Goal: Find specific page/section

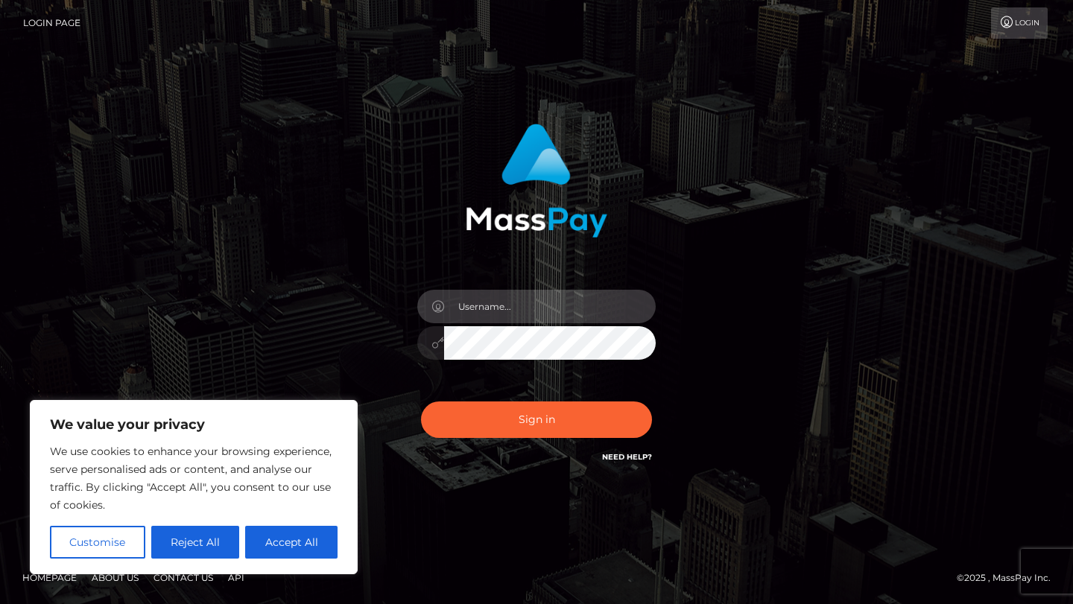
click at [552, 312] on input "text" at bounding box center [550, 307] width 212 height 34
type input "tyler.gig"
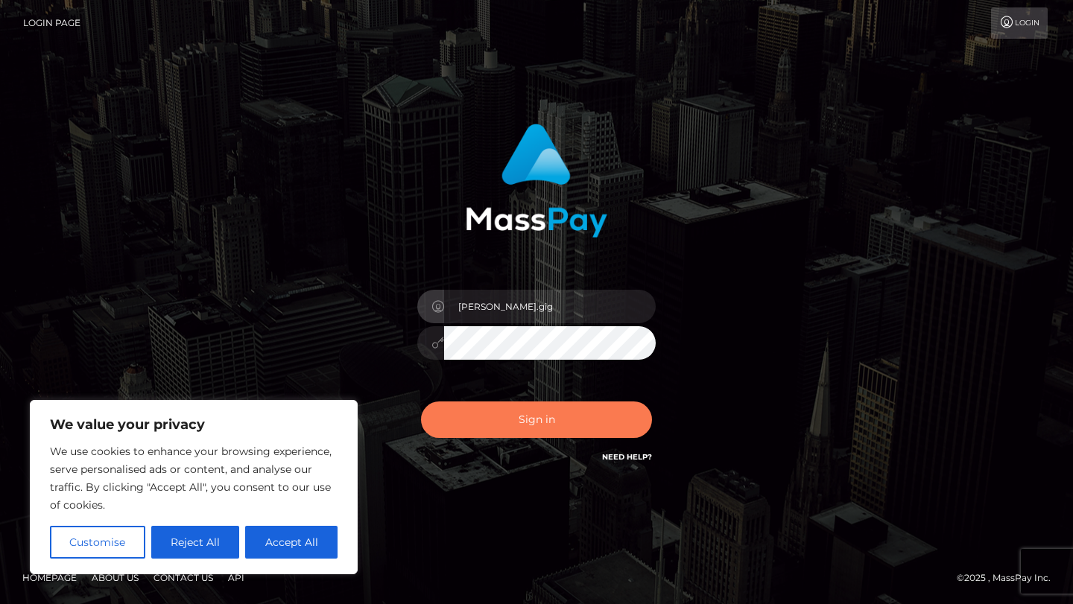
click at [533, 431] on button "Sign in" at bounding box center [536, 420] width 231 height 37
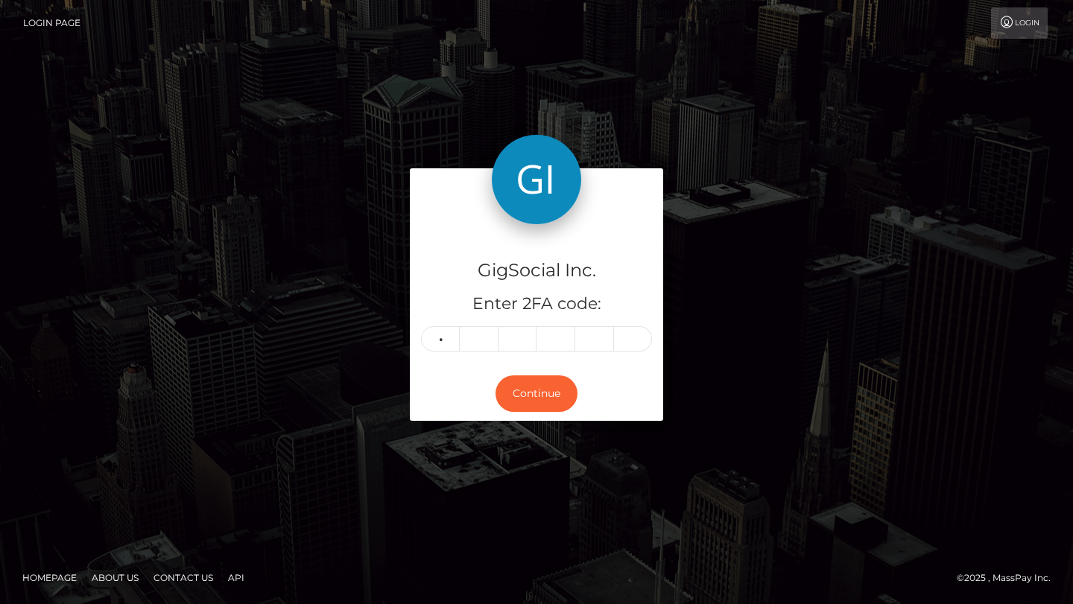
type input "4"
type input "3"
type input "4"
type input "7"
type input "6"
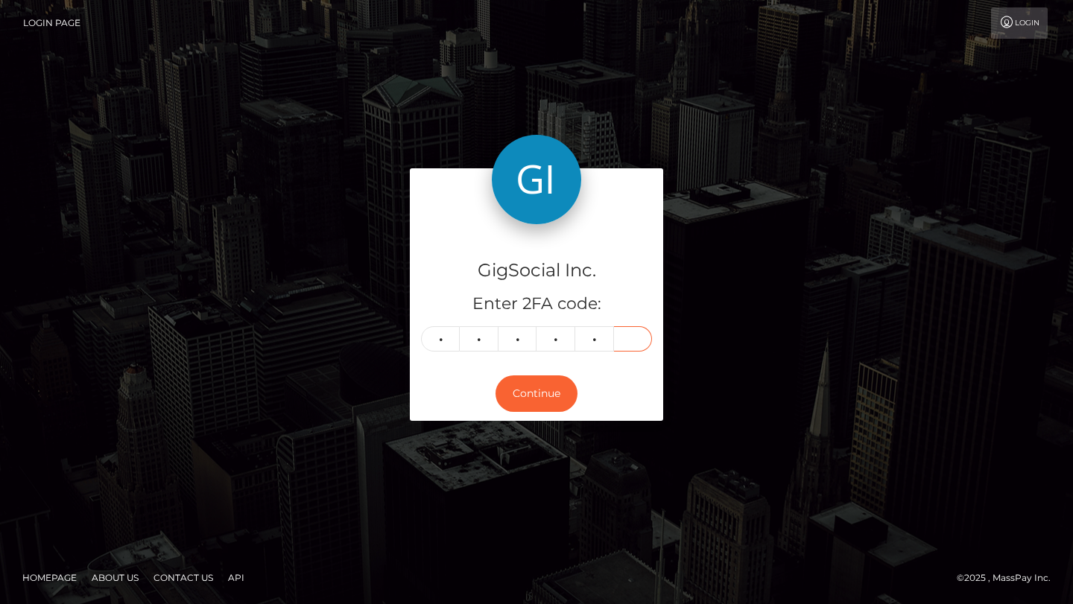
type input "8"
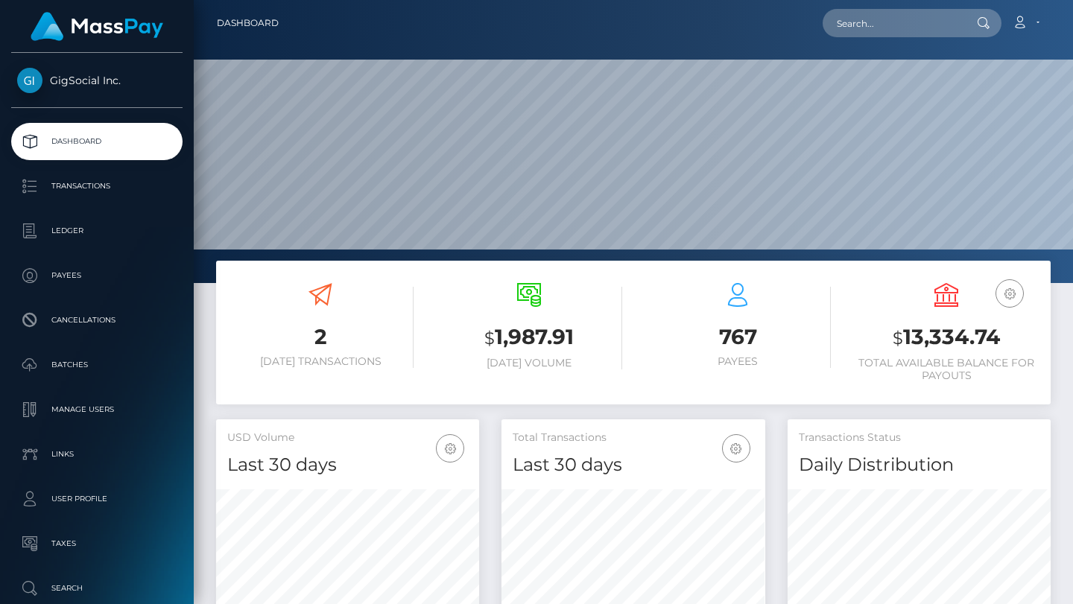
scroll to position [264, 263]
click at [880, 12] on input "text" at bounding box center [893, 23] width 140 height 28
paste input "[EMAIL_ADDRESS][DOMAIN_NAME]"
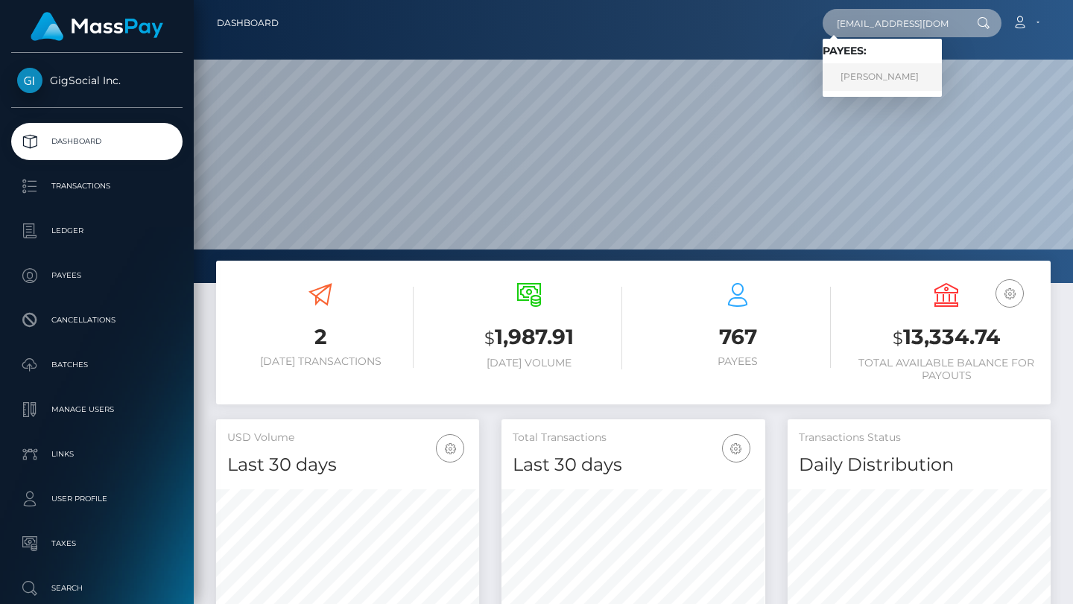
type input "[EMAIL_ADDRESS][DOMAIN_NAME]"
click at [880, 80] on link "Luisi Guilhem" at bounding box center [882, 77] width 119 height 28
